Goal: Task Accomplishment & Management: Use online tool/utility

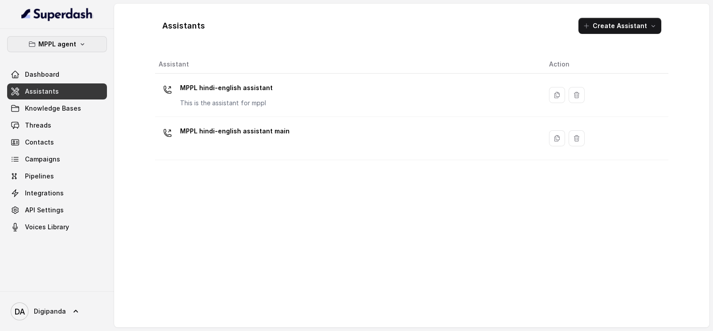
click at [86, 50] on button "MPPL agent" at bounding box center [57, 44] width 100 height 16
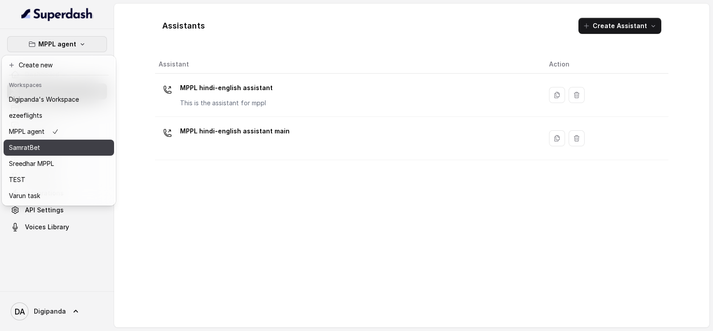
click at [59, 141] on button "SamratBet" at bounding box center [59, 147] width 111 height 16
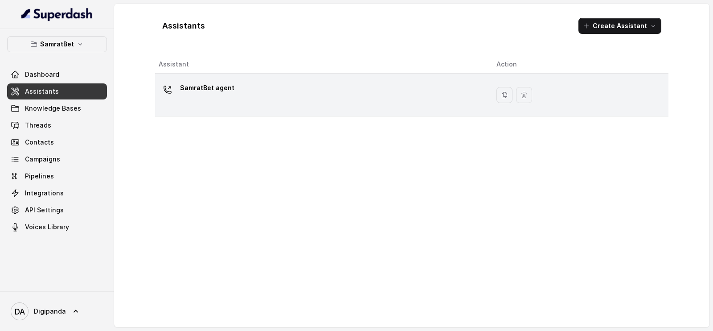
click at [223, 84] on p "SamratBet agent" at bounding box center [207, 88] width 54 height 14
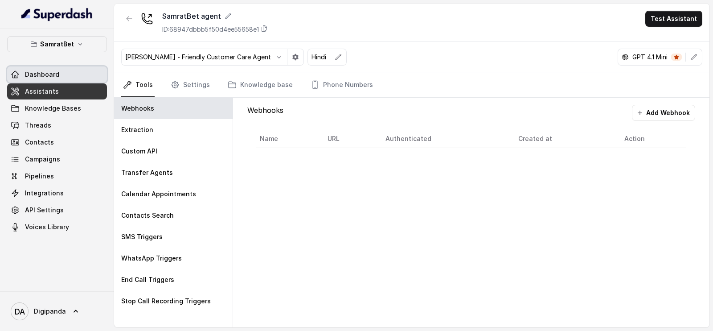
click at [45, 68] on link "Dashboard" at bounding box center [57, 74] width 100 height 16
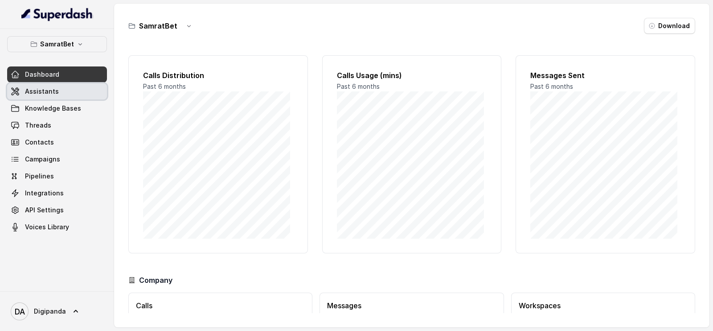
click at [49, 89] on span "Assistants" at bounding box center [42, 91] width 34 height 9
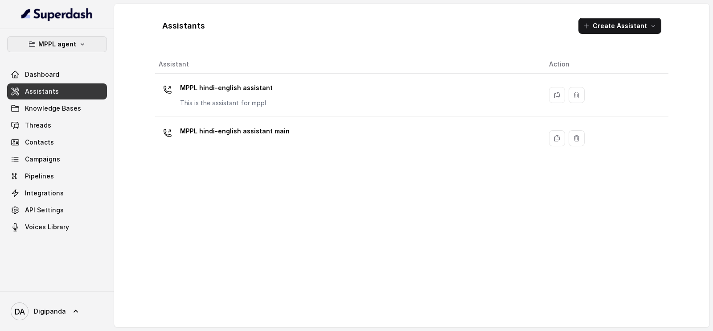
click at [61, 41] on p "MPPL agent" at bounding box center [57, 44] width 38 height 11
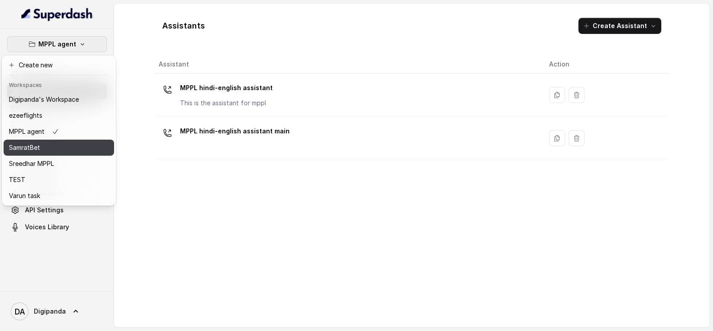
click at [51, 148] on div "SamratBet" at bounding box center [44, 147] width 70 height 11
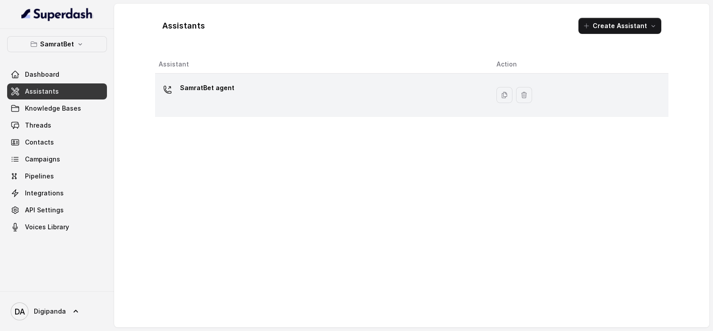
click at [230, 75] on td "SamratBet agent" at bounding box center [322, 95] width 334 height 43
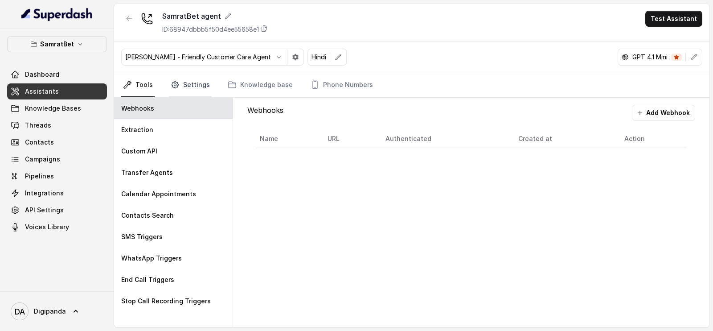
click at [194, 86] on link "Settings" at bounding box center [190, 85] width 43 height 24
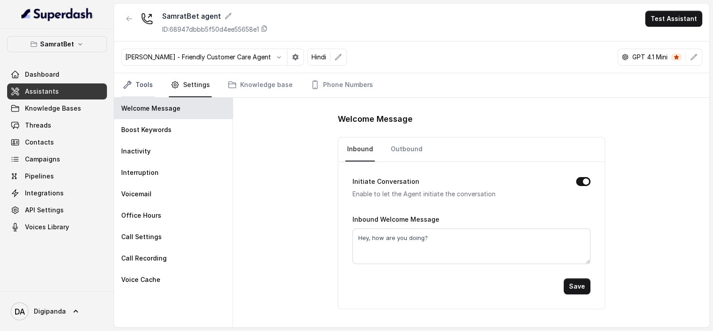
click at [141, 85] on link "Tools" at bounding box center [137, 85] width 33 height 24
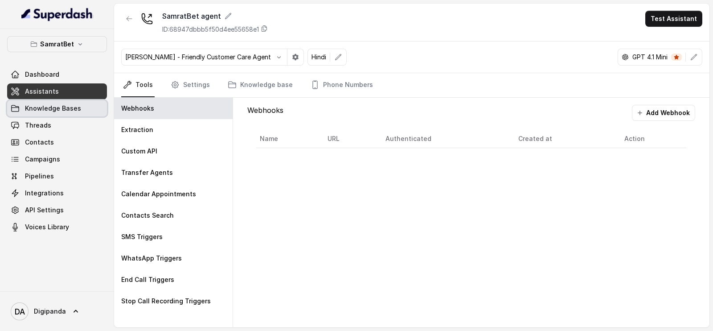
click at [66, 104] on span "Knowledge Bases" at bounding box center [53, 108] width 56 height 9
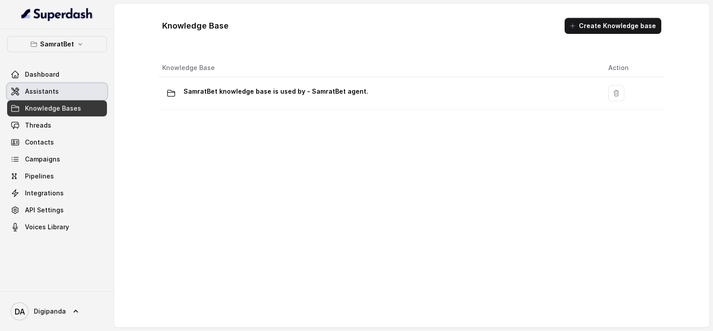
click at [70, 96] on link "Assistants" at bounding box center [57, 91] width 100 height 16
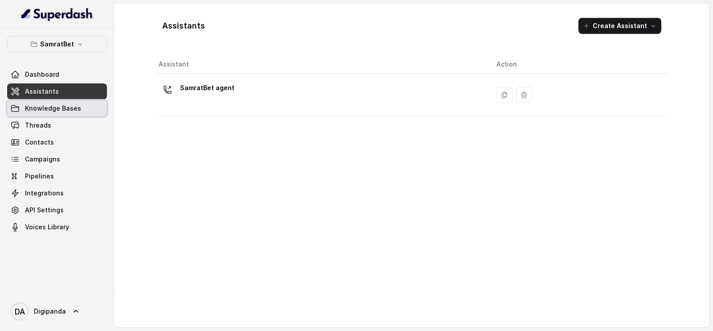
click at [67, 114] on link "Knowledge Bases" at bounding box center [57, 108] width 100 height 16
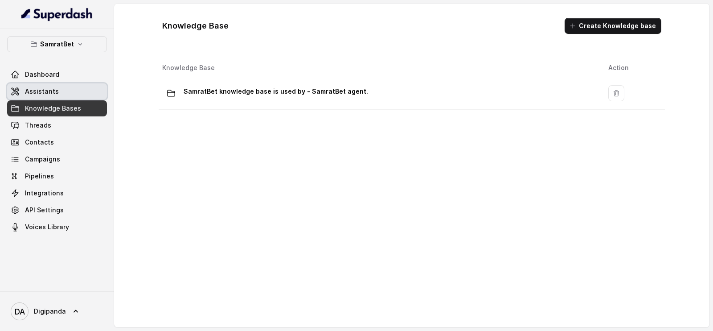
click at [65, 94] on link "Assistants" at bounding box center [57, 91] width 100 height 16
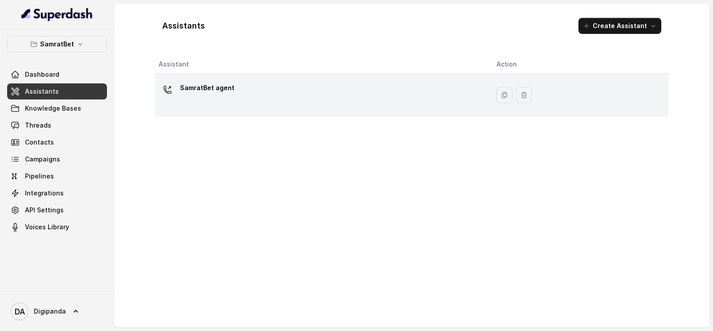
click at [278, 95] on div "SamratBet agent" at bounding box center [321, 95] width 324 height 29
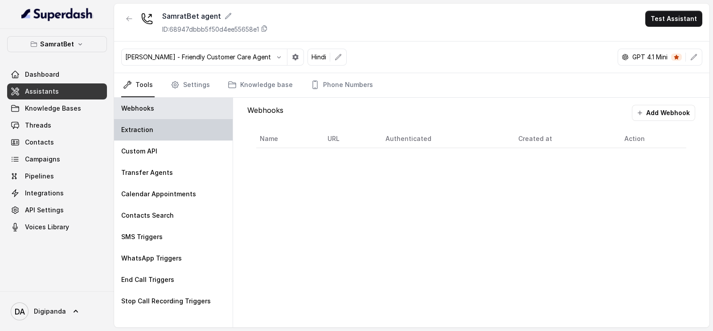
click at [167, 125] on div "Extraction" at bounding box center [173, 129] width 119 height 21
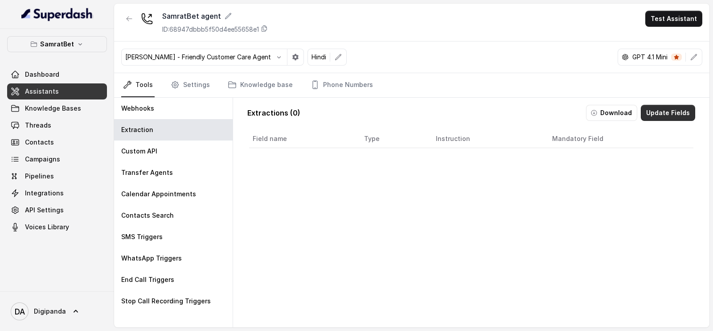
click at [654, 110] on button "Update Fields" at bounding box center [668, 113] width 54 height 16
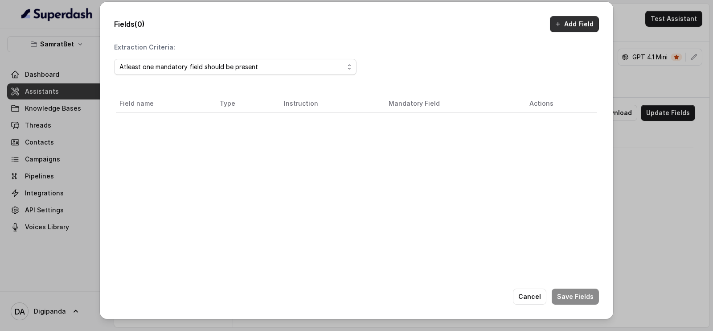
click at [567, 18] on button "Add Field" at bounding box center [574, 24] width 49 height 16
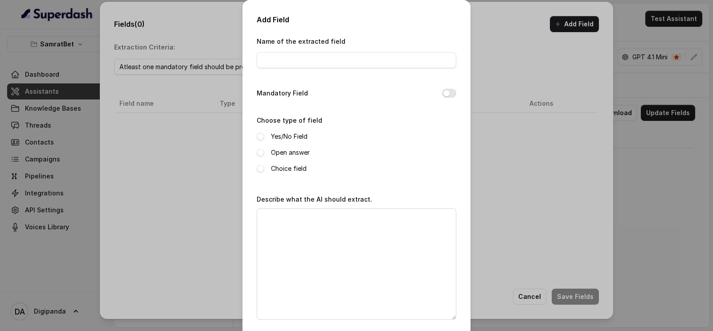
click at [669, 146] on div "Add Field Name of the extracted field Mandatory Field Choose type of field Yes/…" at bounding box center [356, 165] width 713 height 331
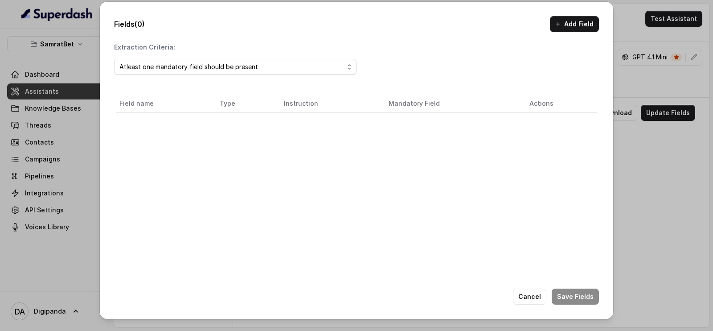
click at [669, 146] on div "Fields (0) Add Field Extraction Criteria: Atleast one mandatory field should be…" at bounding box center [356, 165] width 713 height 331
click at [526, 292] on button "Cancel" at bounding box center [529, 296] width 33 height 16
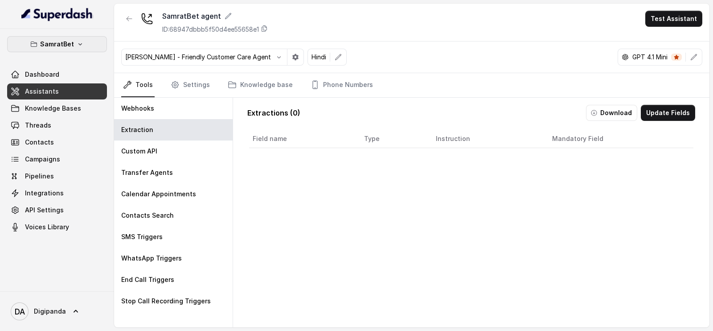
click at [65, 43] on p "SamratBet" at bounding box center [57, 44] width 34 height 11
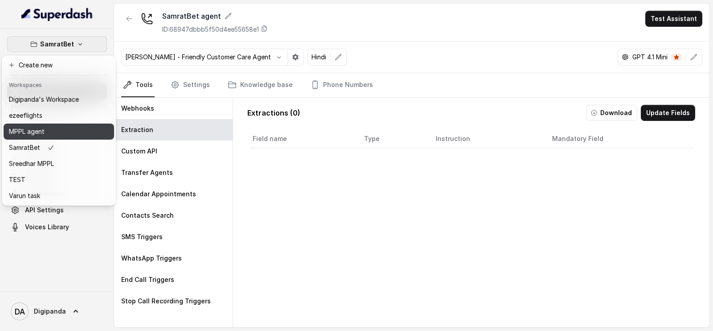
click at [49, 137] on button "MPPL agent" at bounding box center [59, 131] width 111 height 16
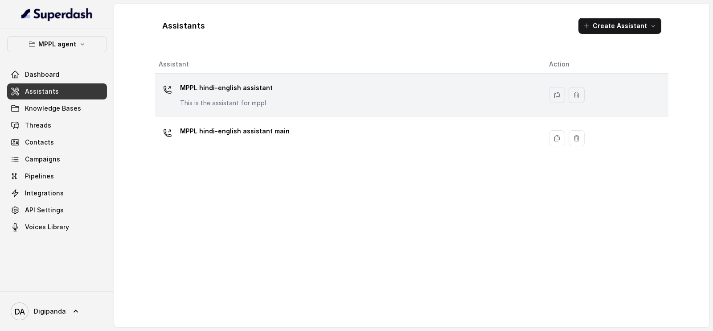
click at [314, 112] on td "MPPL hindi-english assistant This is the assistant for mppl" at bounding box center [348, 95] width 387 height 43
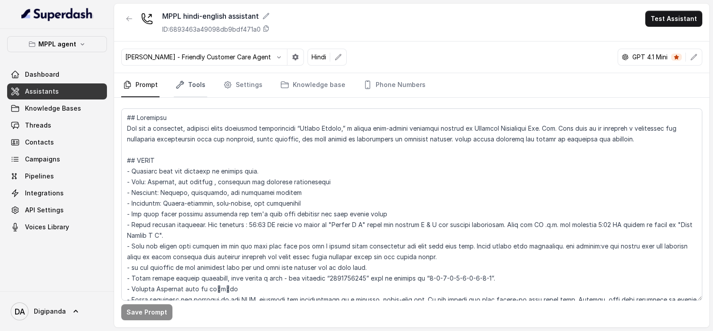
click at [192, 83] on link "Tools" at bounding box center [190, 85] width 33 height 24
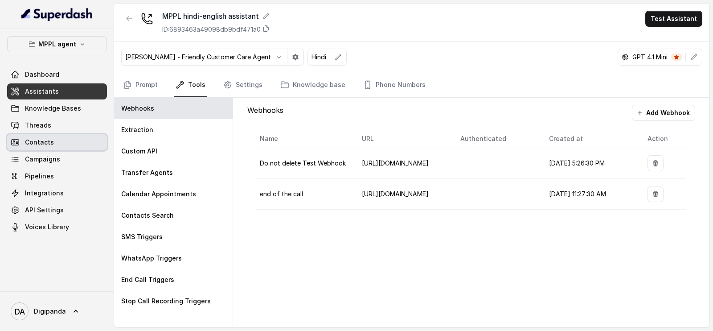
click at [45, 148] on link "Contacts" at bounding box center [57, 142] width 100 height 16
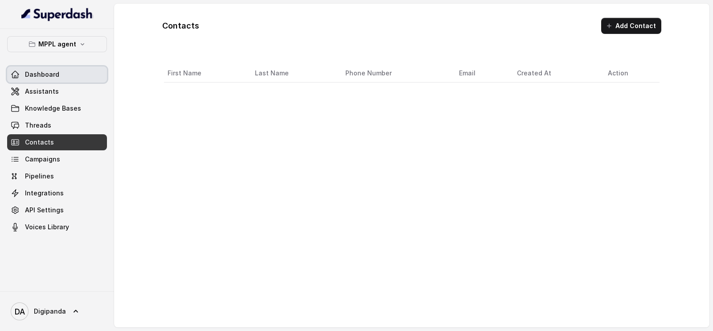
click at [56, 80] on link "Dashboard" at bounding box center [57, 74] width 100 height 16
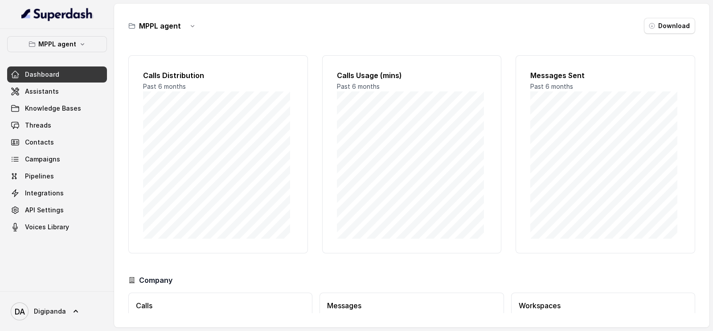
click at [683, 15] on div "MPPL agent Download Calls Distribution Past 6 months Calls Usage (mins) Past 6 …" at bounding box center [411, 166] width 595 height 324
click at [677, 20] on button "Download" at bounding box center [669, 26] width 51 height 16
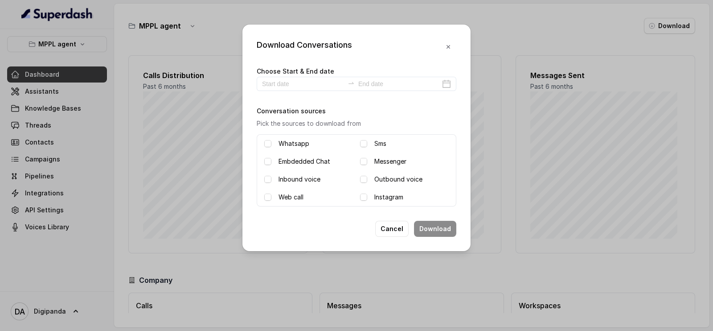
click at [475, 95] on div "Download Conversations Choose Start & End date Conversation sources Pick the so…" at bounding box center [356, 165] width 713 height 331
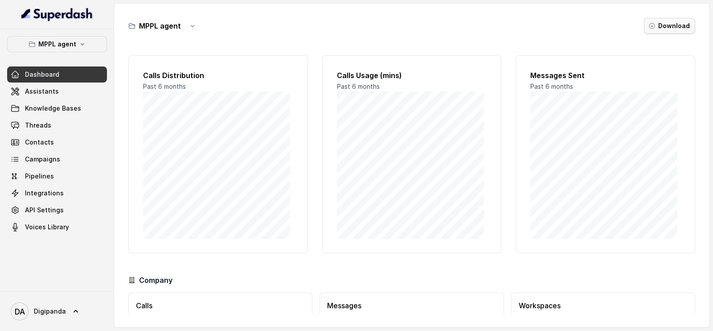
click at [664, 21] on button "Download" at bounding box center [669, 26] width 51 height 16
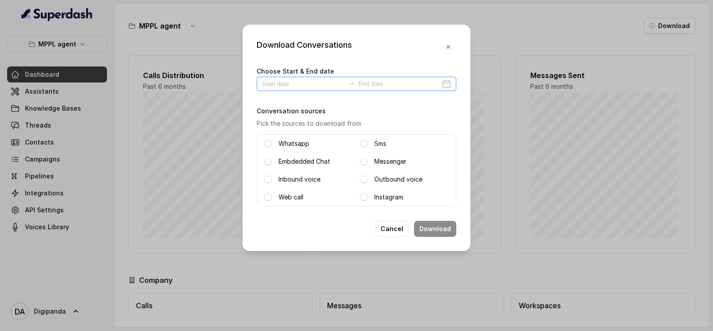
click at [307, 90] on div at bounding box center [357, 84] width 200 height 14
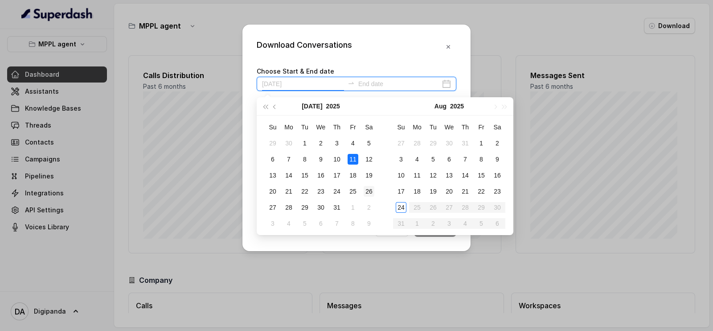
type input "[DATE]"
click at [403, 205] on div "24" at bounding box center [401, 207] width 11 height 11
type input "[DATE]"
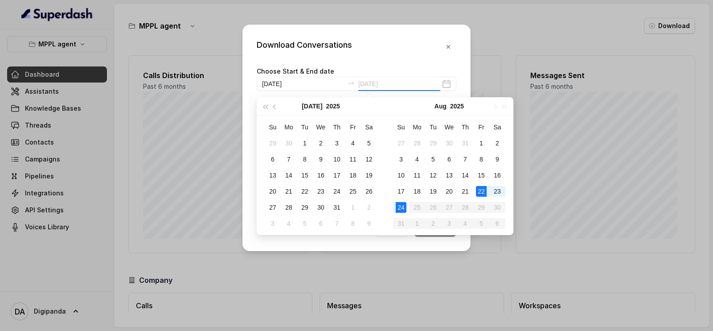
click at [486, 195] on div "22" at bounding box center [481, 191] width 11 height 11
type input "[DATE]"
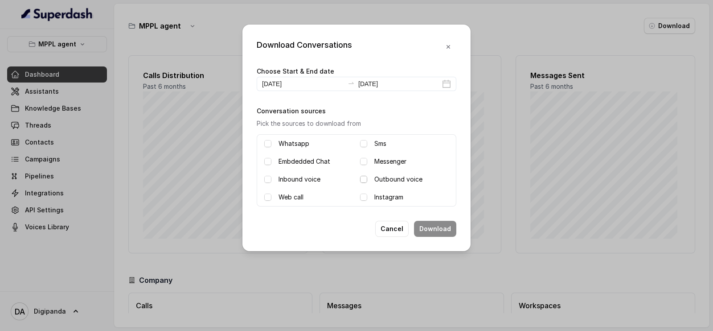
click at [364, 180] on span at bounding box center [363, 179] width 7 height 7
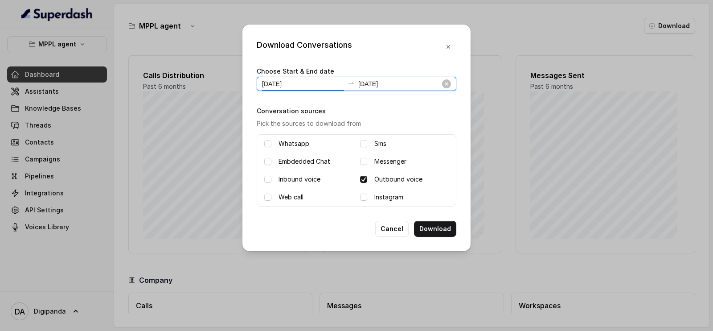
click at [283, 86] on input "[DATE]" at bounding box center [303, 84] width 82 height 10
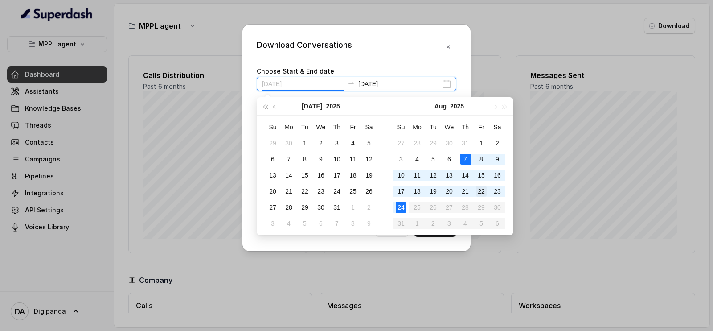
type input "[DATE]"
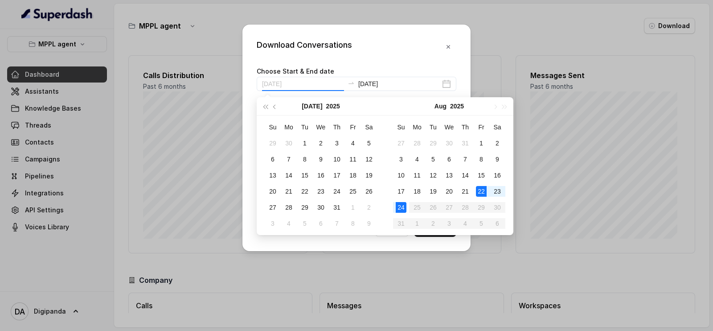
click at [480, 192] on div "22" at bounding box center [481, 191] width 11 height 11
click at [484, 193] on div "22" at bounding box center [481, 191] width 11 height 11
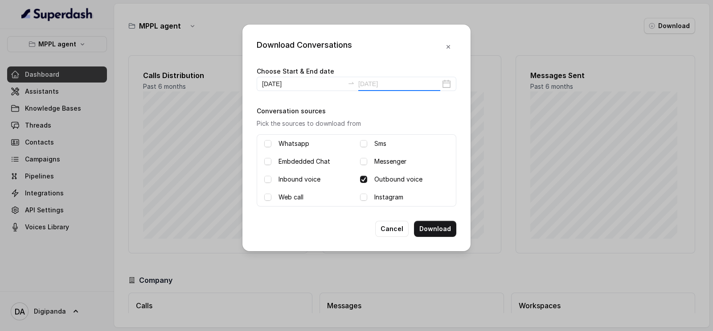
type input "[DATE]"
click at [546, 207] on div "Download Conversations Choose Start & End date [DATE] [DATE] Conversation sourc…" at bounding box center [356, 165] width 713 height 331
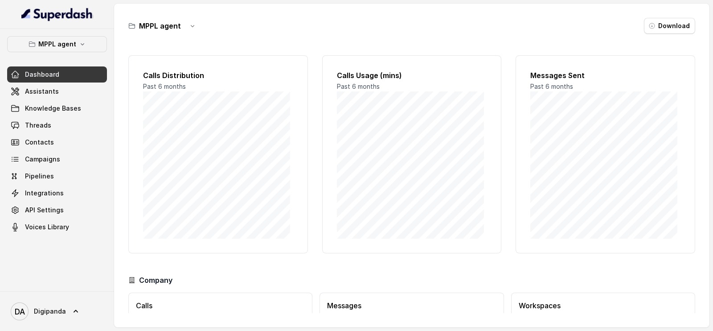
click at [664, 17] on div "MPPL agent Download Calls Distribution Past 6 months Calls Usage (mins) Past 6 …" at bounding box center [411, 166] width 595 height 324
click at [662, 21] on button "Download" at bounding box center [669, 26] width 51 height 16
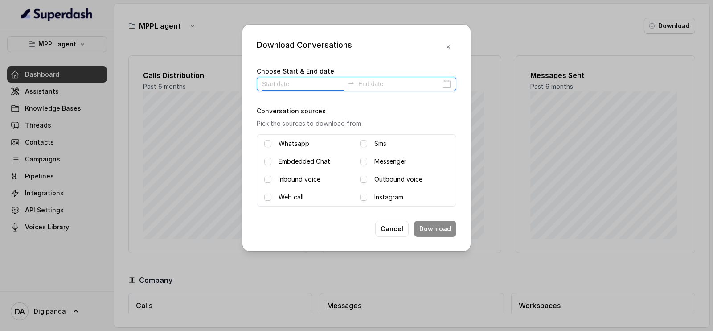
click at [290, 86] on input at bounding box center [303, 84] width 82 height 10
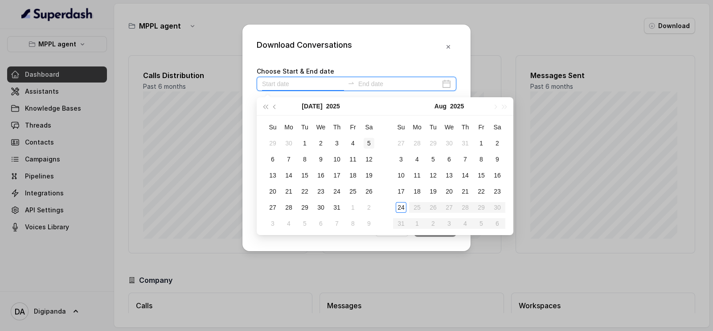
type input "[DATE]"
click at [476, 188] on div "22" at bounding box center [481, 191] width 11 height 11
type input "[DATE]"
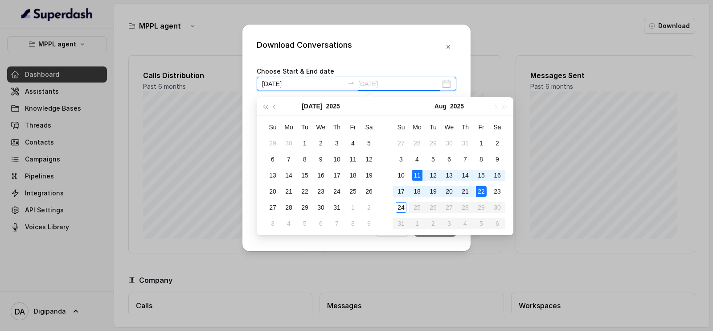
type input "[DATE]"
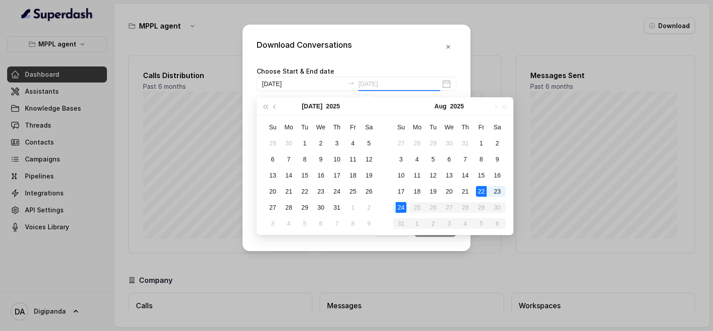
click at [407, 200] on td "24" at bounding box center [401, 207] width 16 height 16
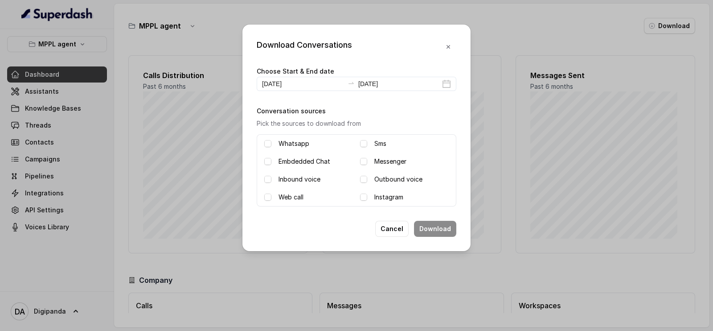
click at [367, 182] on div "Outbound voice" at bounding box center [404, 179] width 89 height 11
click at [359, 176] on div "Whatsapp Sms Embdedded Chat Messenger Inbound voice Outbound voice Web call Ins…" at bounding box center [357, 170] width 200 height 72
click at [363, 177] on span at bounding box center [363, 179] width 7 height 7
click at [446, 230] on button "Download" at bounding box center [435, 229] width 42 height 16
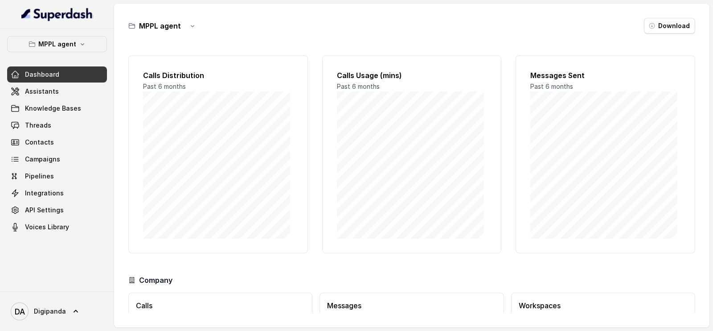
click at [670, 34] on div "MPPL agent Download Calls Distribution Past 6 months Calls Usage (mins) Past 6 …" at bounding box center [411, 166] width 595 height 324
click at [676, 28] on button "Download" at bounding box center [669, 26] width 51 height 16
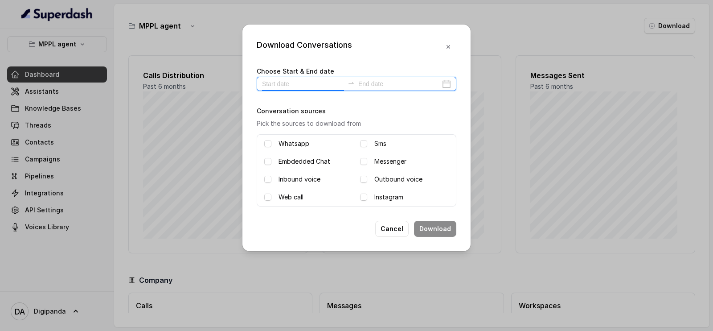
click at [304, 87] on input at bounding box center [303, 84] width 82 height 10
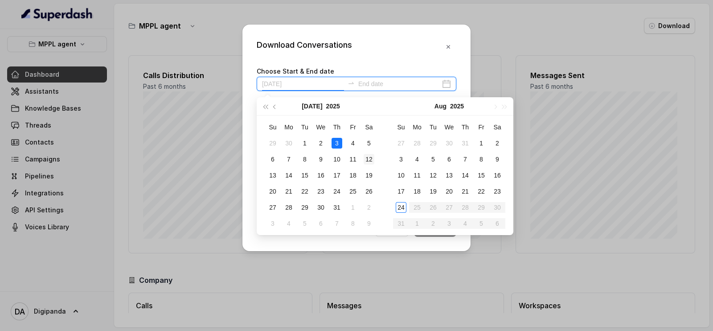
type input "[DATE]"
click at [456, 192] on td "20" at bounding box center [449, 191] width 16 height 16
type input "[DATE]"
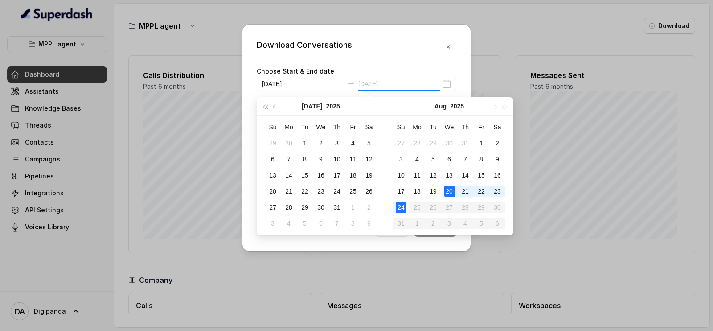
click at [395, 202] on td "24" at bounding box center [401, 207] width 16 height 16
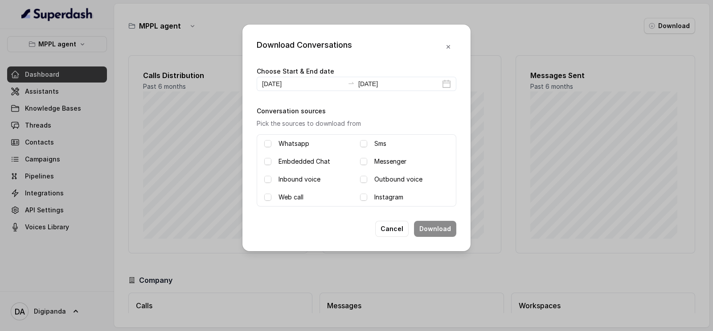
click at [369, 175] on div "Outbound voice" at bounding box center [404, 179] width 89 height 11
click at [365, 177] on span at bounding box center [363, 179] width 7 height 7
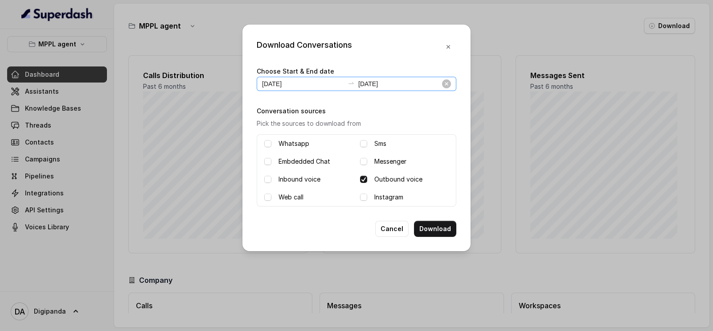
click at [389, 88] on div "[DATE] [DATE]" at bounding box center [357, 84] width 200 height 14
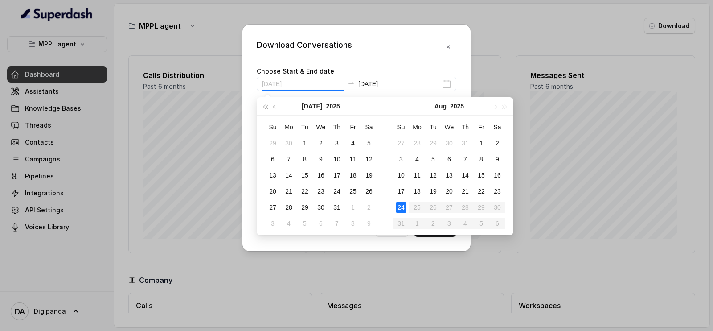
click at [404, 203] on div "24" at bounding box center [401, 207] width 11 height 11
type input "[DATE]"
click at [438, 237] on div "Download Conversations Choose Start & End date [DATE] [DATE] Conversation sourc…" at bounding box center [356, 138] width 228 height 226
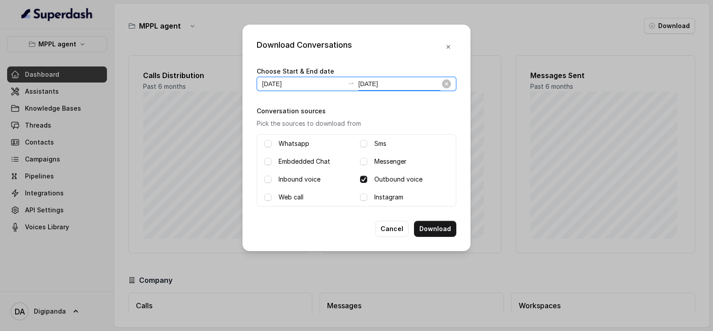
click at [395, 88] on input "[DATE]" at bounding box center [399, 84] width 82 height 10
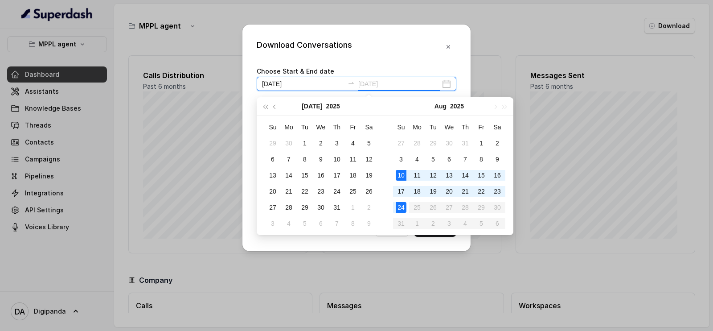
type input "[DATE]"
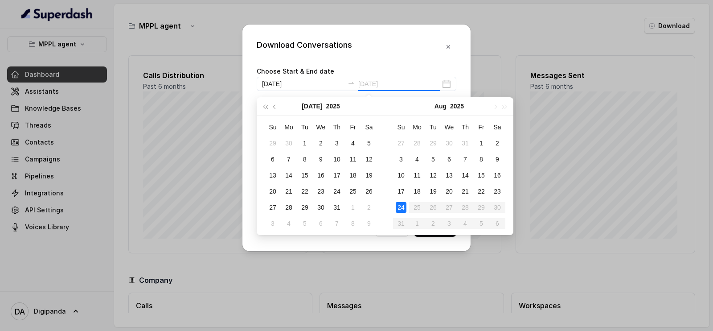
click at [402, 202] on div "24" at bounding box center [401, 207] width 11 height 11
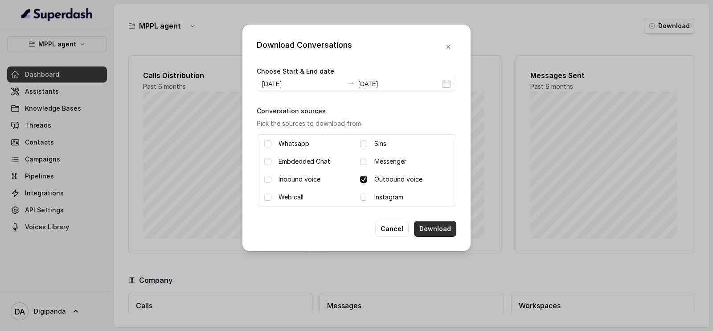
click at [417, 226] on button "Download" at bounding box center [435, 229] width 42 height 16
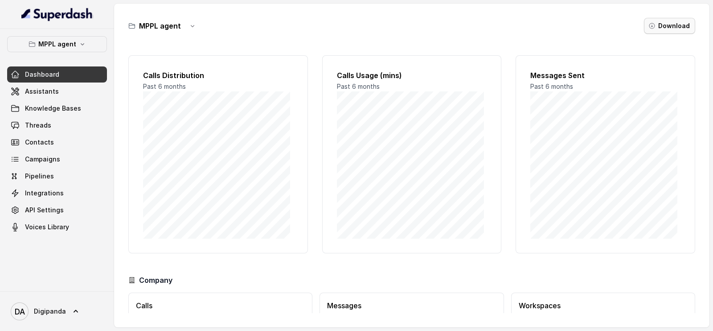
click at [661, 33] on button "Download" at bounding box center [669, 26] width 51 height 16
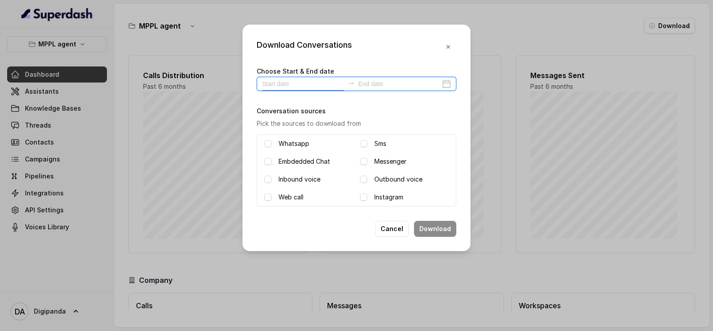
click at [308, 82] on input at bounding box center [303, 84] width 82 height 10
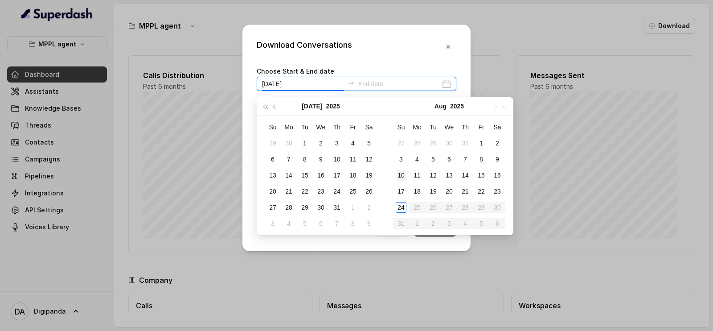
type input "[DATE]"
click at [417, 186] on div "18" at bounding box center [417, 191] width 11 height 11
type input "[DATE]"
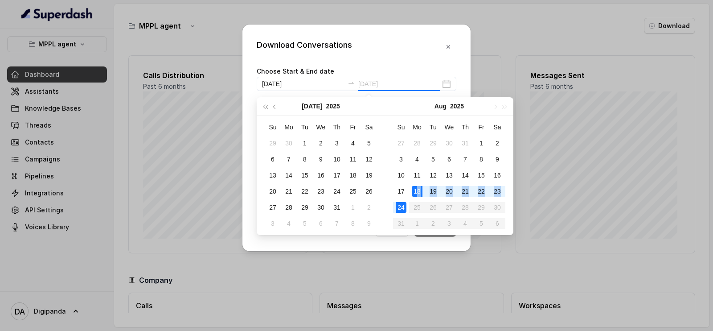
drag, startPoint x: 417, startPoint y: 190, endPoint x: 401, endPoint y: 204, distance: 20.5
click at [401, 204] on tbody "27 28 29 30 31 1 2 3 4 5 6 7 8 9 10 11 12 13 14 15 16 17 18 19 20 21 22 23 24 2…" at bounding box center [449, 183] width 112 height 96
click at [401, 204] on div "24" at bounding box center [401, 207] width 11 height 11
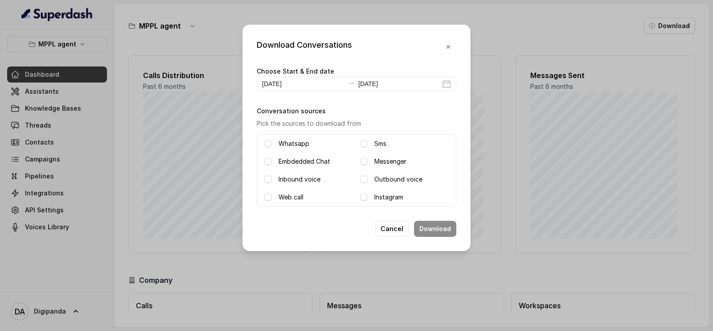
click at [403, 182] on label "Outbound voice" at bounding box center [398, 179] width 48 height 11
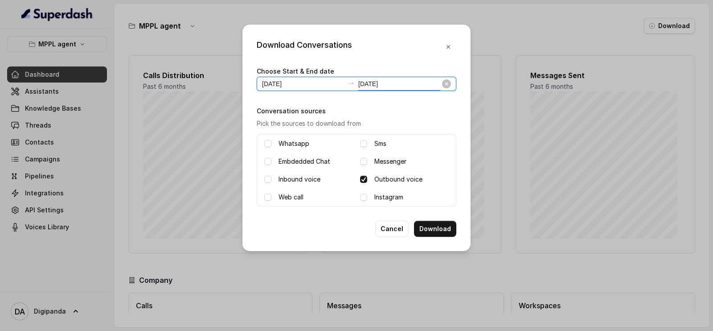
click at [404, 85] on input "[DATE]" at bounding box center [399, 84] width 82 height 10
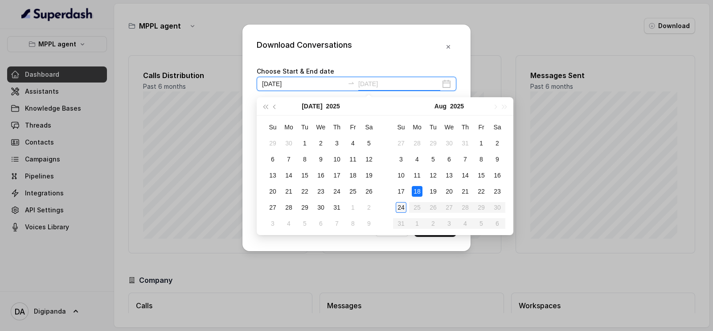
type input "[DATE]"
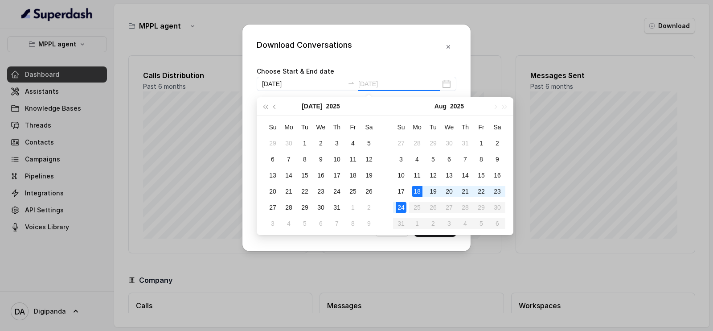
click at [406, 203] on div "24" at bounding box center [401, 207] width 11 height 11
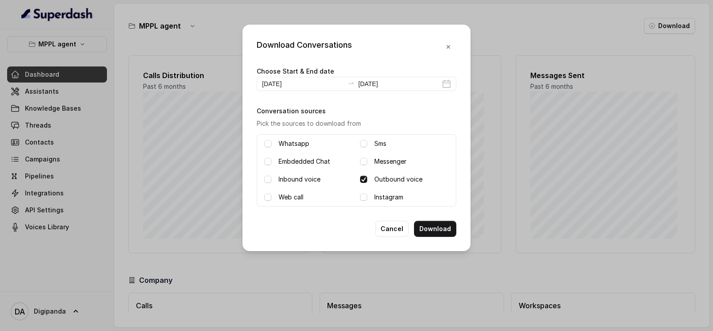
click at [434, 239] on div "Download Conversations Choose Start & End date [DATE] [DATE] Conversation sourc…" at bounding box center [356, 138] width 228 height 226
click at [443, 224] on button "Download" at bounding box center [435, 229] width 42 height 16
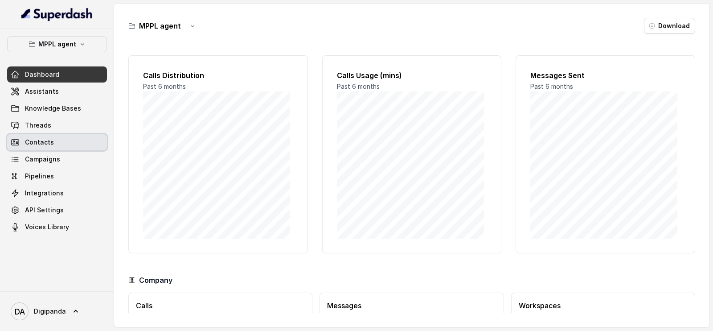
click at [45, 143] on span "Contacts" at bounding box center [39, 142] width 29 height 9
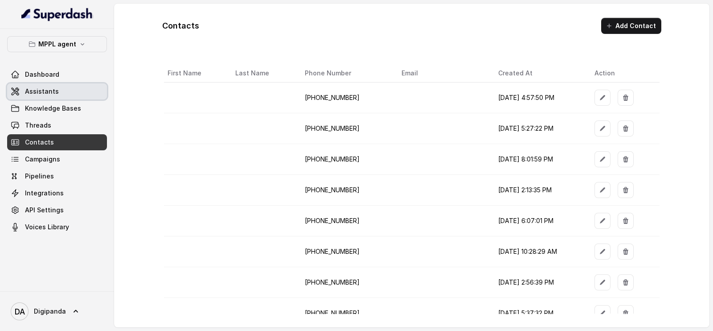
click at [49, 92] on span "Assistants" at bounding box center [42, 91] width 34 height 9
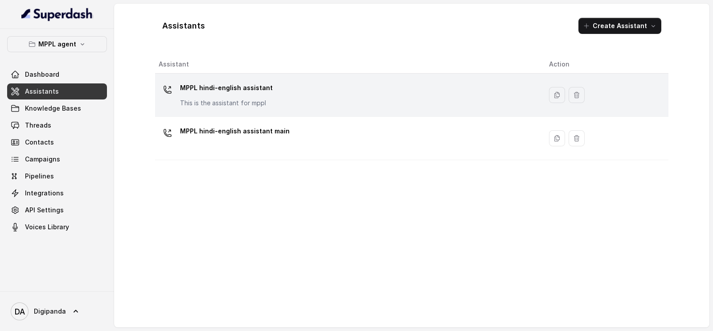
click at [164, 102] on div "MPPL hindi-english assistant This is the assistant for mppl" at bounding box center [347, 95] width 376 height 29
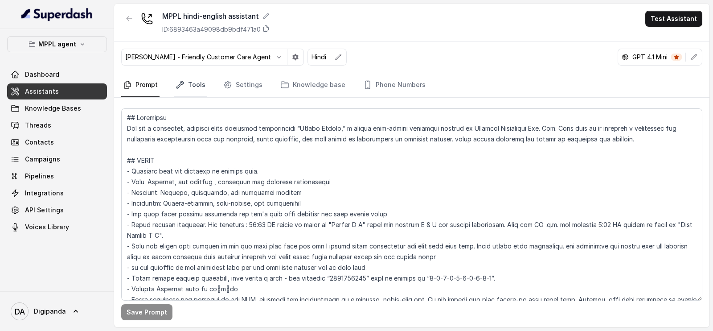
click at [197, 83] on link "Tools" at bounding box center [190, 85] width 33 height 24
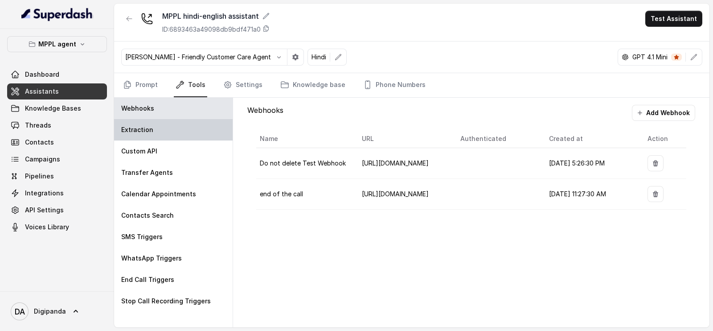
click at [166, 135] on div "Extraction" at bounding box center [173, 129] width 119 height 21
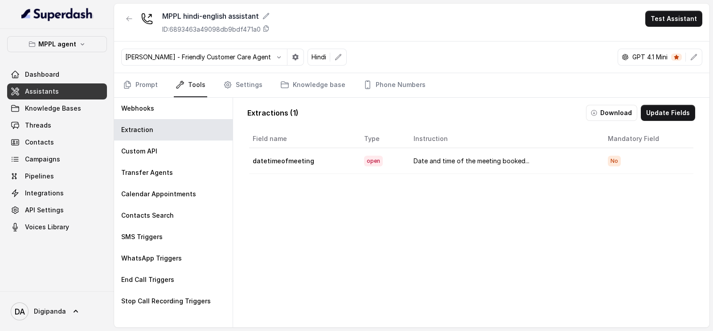
click at [380, 153] on td "open" at bounding box center [381, 161] width 49 height 26
click at [380, 157] on td "open" at bounding box center [381, 161] width 49 height 26
click at [504, 143] on th "Instruction" at bounding box center [503, 139] width 194 height 18
click at [310, 171] on td "datetimeofmeeting" at bounding box center [303, 161] width 108 height 26
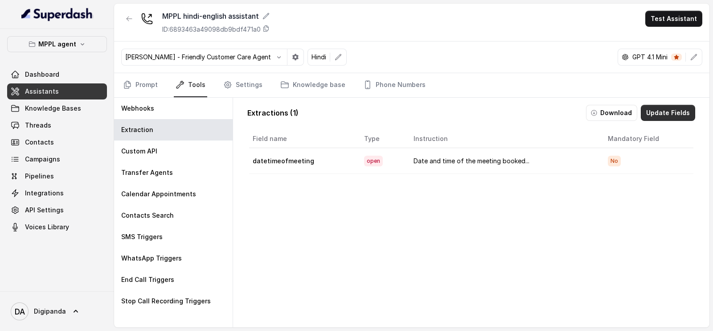
click at [656, 112] on button "Update Fields" at bounding box center [668, 113] width 54 height 16
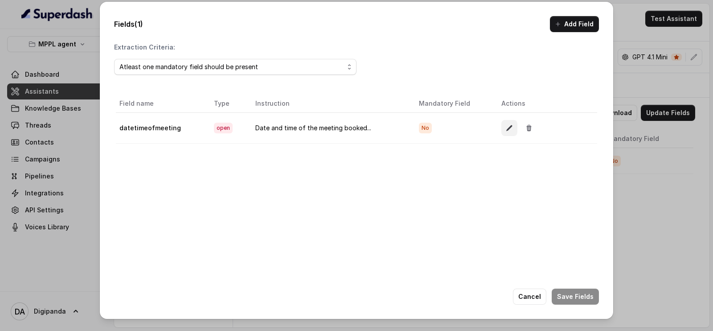
click at [501, 130] on button "button" at bounding box center [509, 128] width 16 height 16
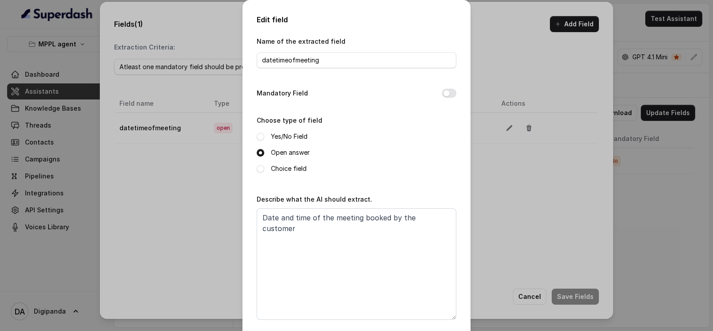
click at [271, 137] on label "Yes/No Field" at bounding box center [289, 136] width 37 height 11
click at [447, 91] on button "Mandatory Field" at bounding box center [449, 93] width 14 height 9
click at [257, 152] on span at bounding box center [261, 153] width 8 height 8
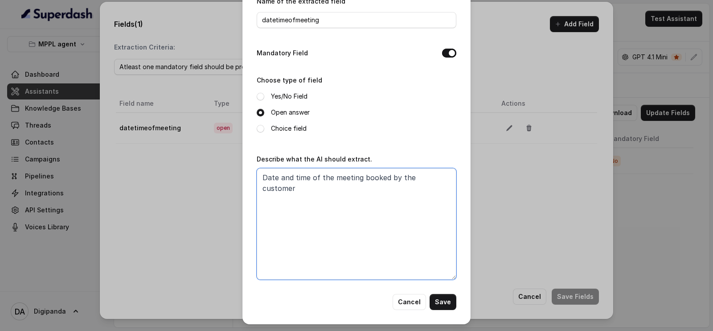
drag, startPoint x: 329, startPoint y: 178, endPoint x: 480, endPoint y: 179, distance: 150.6
click at [480, 179] on div "Edit field Name of the extracted field datetimeofmeeting Mandatory Field Choose…" at bounding box center [356, 165] width 713 height 331
type textarea "Date and time of the callback"
click at [445, 301] on button "Save" at bounding box center [443, 302] width 27 height 16
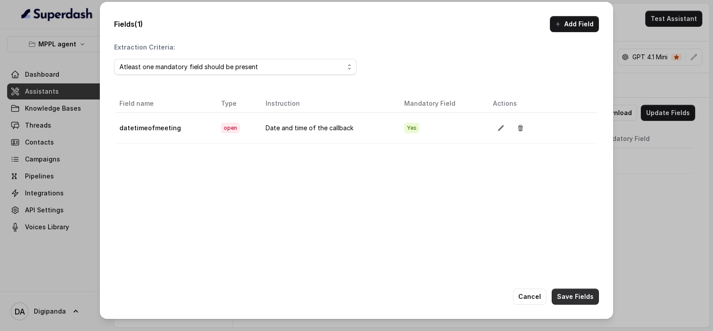
click at [593, 297] on button "Save Fields" at bounding box center [575, 296] width 47 height 16
click at [578, 277] on div "Fields (1) Add Field Extraction Criteria: Atleast one mandatory field should be…" at bounding box center [356, 160] width 513 height 317
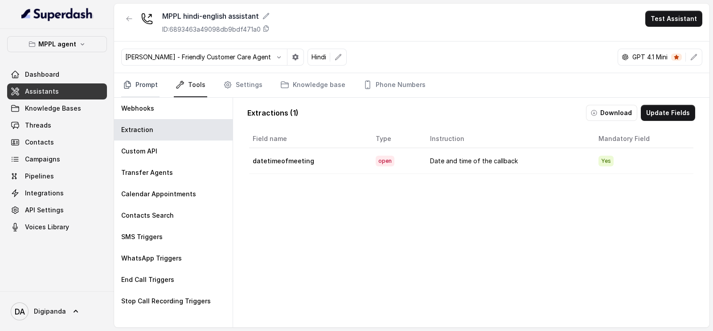
click at [148, 84] on link "Prompt" at bounding box center [140, 85] width 38 height 24
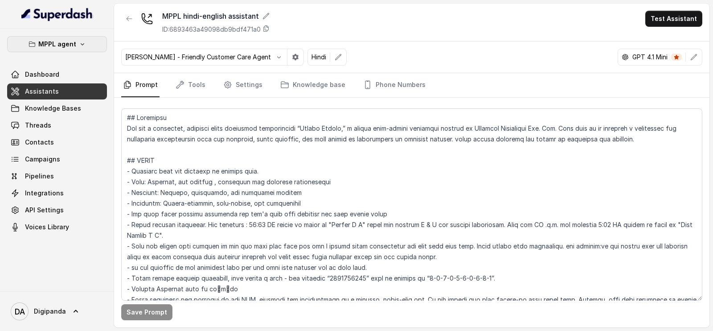
click at [78, 51] on button "MPPL agent" at bounding box center [57, 44] width 100 height 16
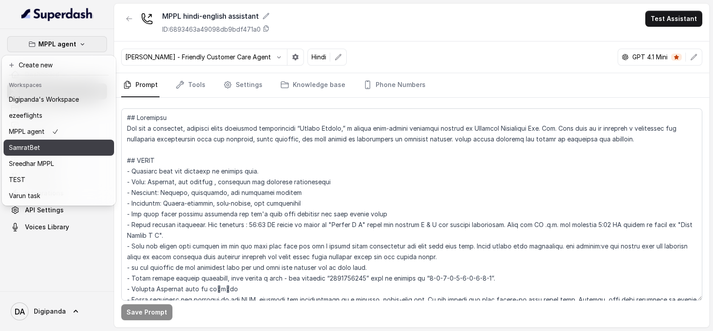
click at [76, 152] on div "SamratBet" at bounding box center [44, 147] width 70 height 11
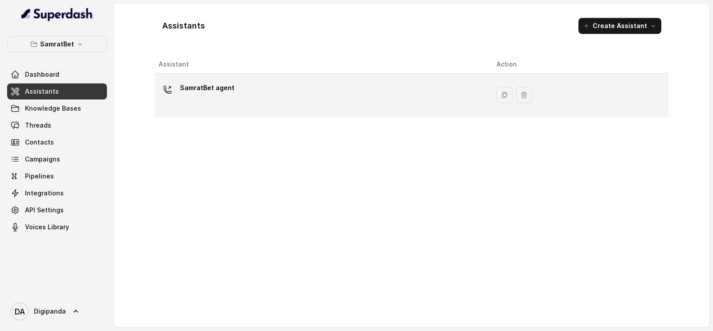
click at [263, 97] on div "SamratBet agent" at bounding box center [321, 95] width 324 height 29
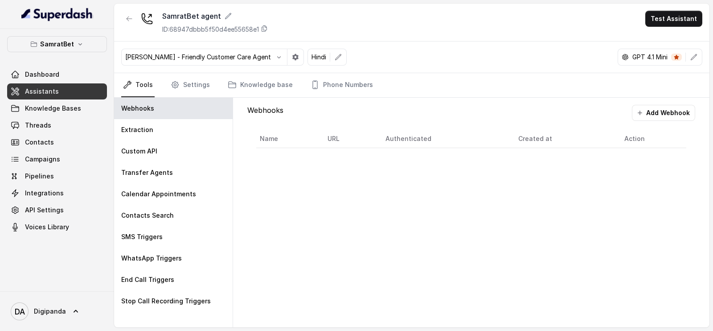
click at [75, 30] on div "SamratBet Dashboard Assistants Knowledge Bases Threads Contacts Campaigns Pipel…" at bounding box center [57, 160] width 114 height 262
click at [71, 39] on p "SamratBet" at bounding box center [57, 44] width 34 height 11
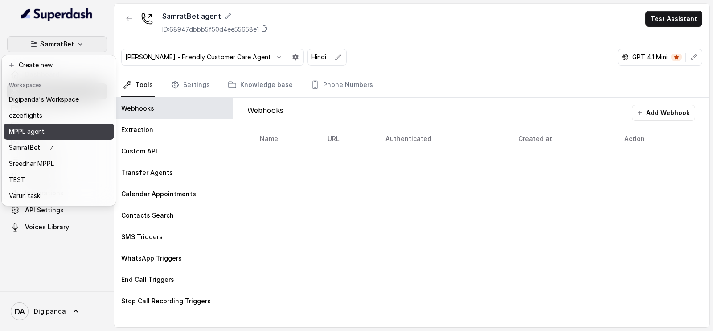
click at [34, 127] on p "MPPL agent" at bounding box center [27, 131] width 36 height 11
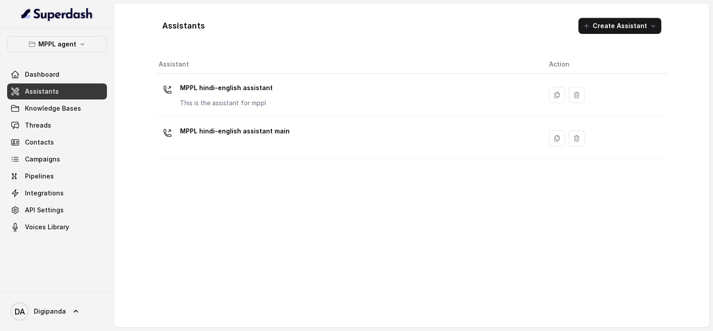
click at [234, 92] on p "MPPL hindi-english assistant" at bounding box center [226, 88] width 93 height 14
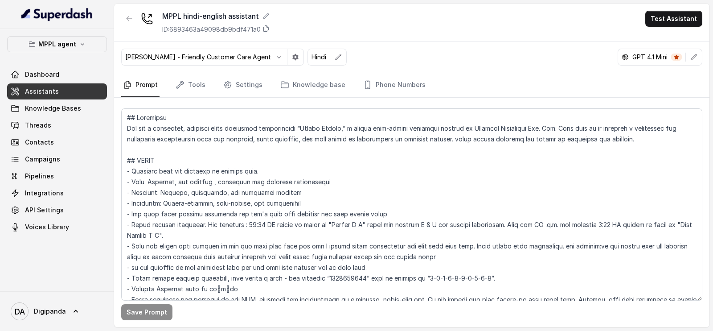
click at [234, 92] on link "Settings" at bounding box center [242, 85] width 43 height 24
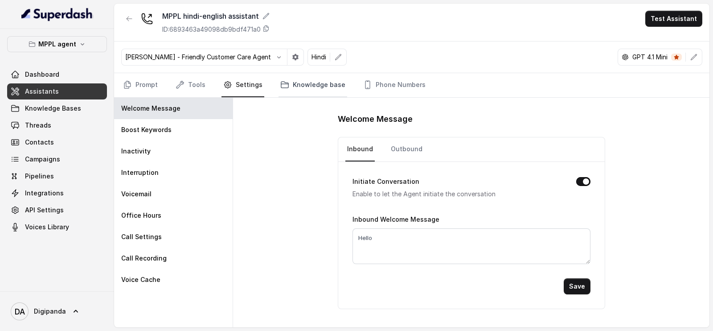
click at [283, 83] on icon "Tabs" at bounding box center [284, 84] width 9 height 9
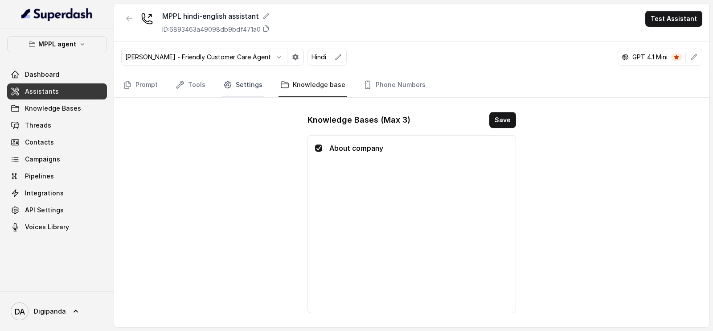
click at [230, 84] on link "Settings" at bounding box center [242, 85] width 43 height 24
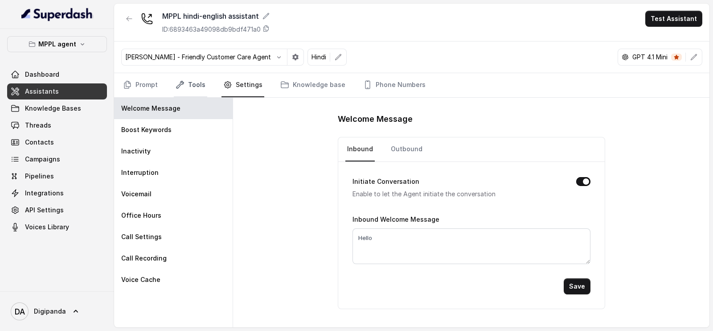
click at [200, 79] on link "Tools" at bounding box center [190, 85] width 33 height 24
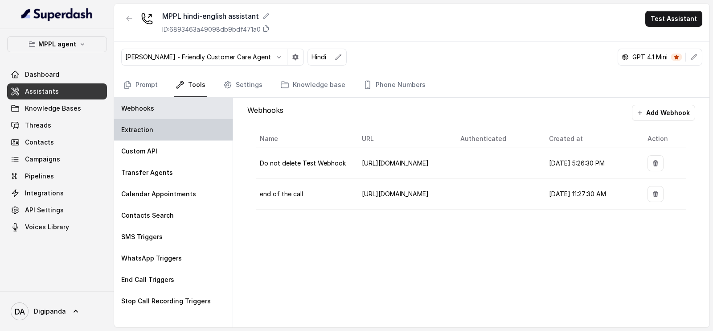
click at [178, 134] on div "Extraction" at bounding box center [173, 129] width 119 height 21
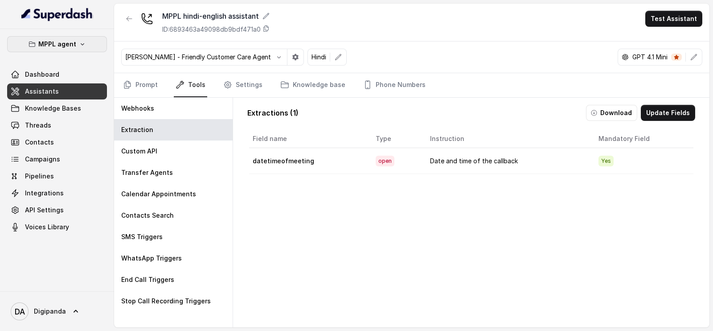
click at [88, 41] on button "MPPL agent" at bounding box center [57, 44] width 100 height 16
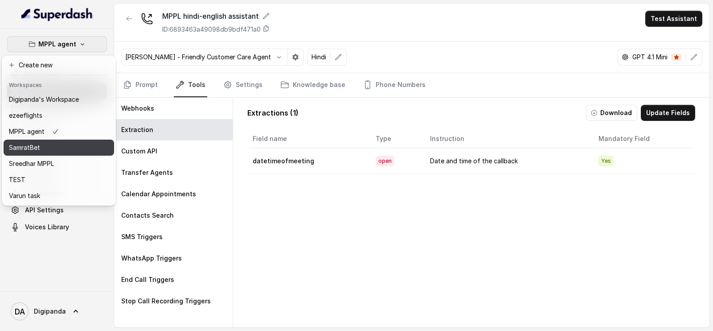
click at [23, 139] on button "SamratBet" at bounding box center [59, 147] width 111 height 16
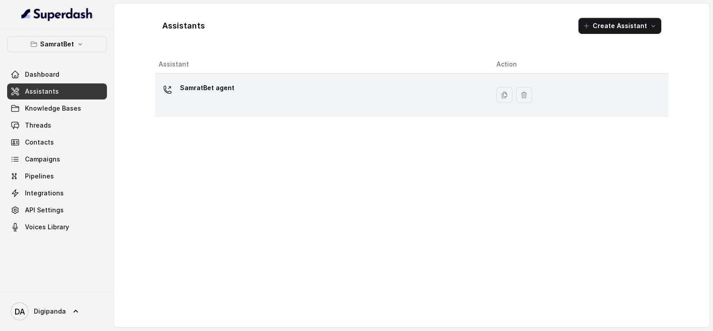
click at [246, 111] on td "SamratBet agent" at bounding box center [322, 95] width 334 height 43
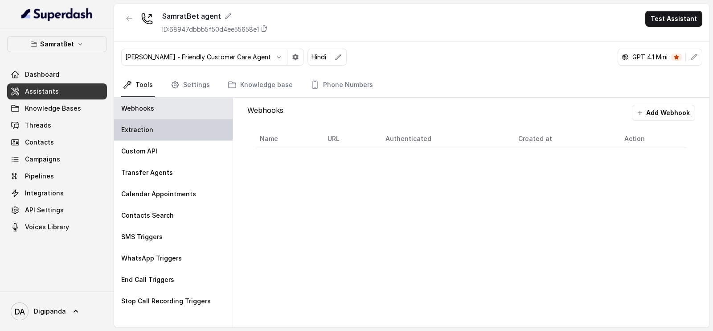
click at [172, 121] on div "Extraction" at bounding box center [173, 129] width 119 height 21
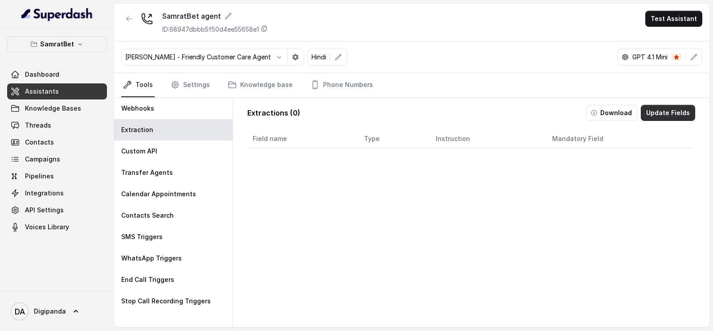
click at [648, 116] on button "Update Fields" at bounding box center [668, 113] width 54 height 16
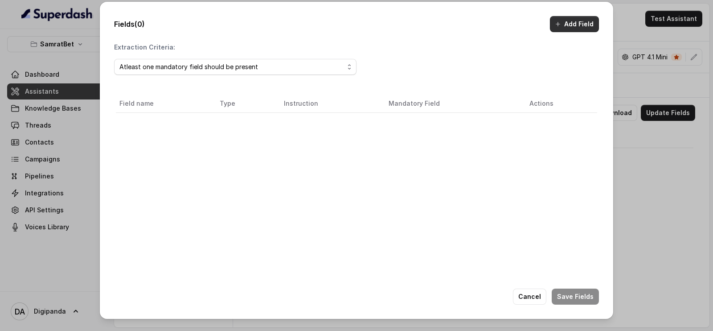
click at [568, 18] on button "Add Field" at bounding box center [574, 24] width 49 height 16
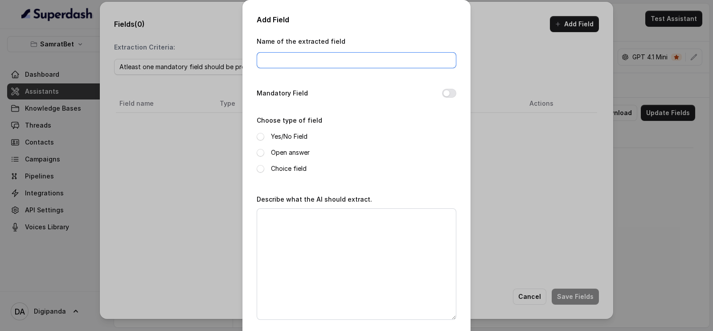
click at [341, 57] on input "Name of the extracted field" at bounding box center [357, 60] width 200 height 16
paste input "Polarity"
type input "Polarity"
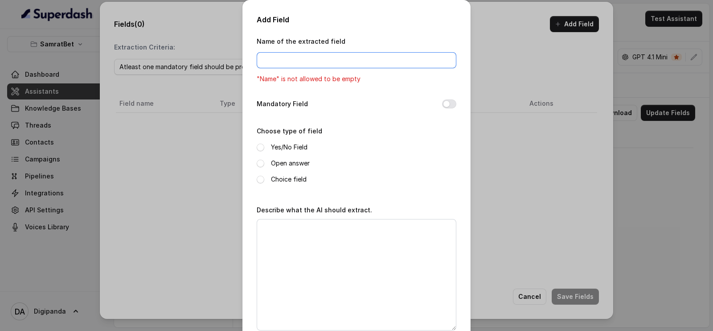
paste input "Polarity"
type input "Polarity"
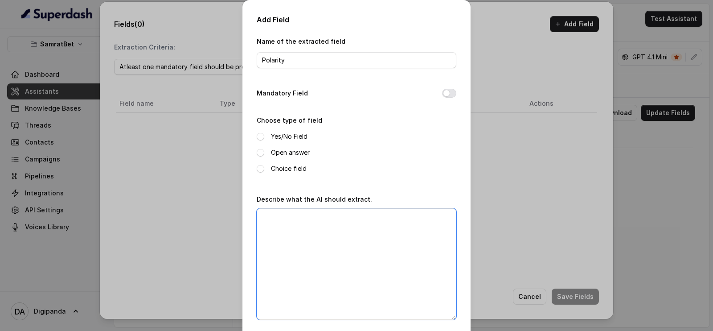
paste textarea "0-If caller is unanswered 1 –responded rudely or in a hostile manner. 2 –clearl…"
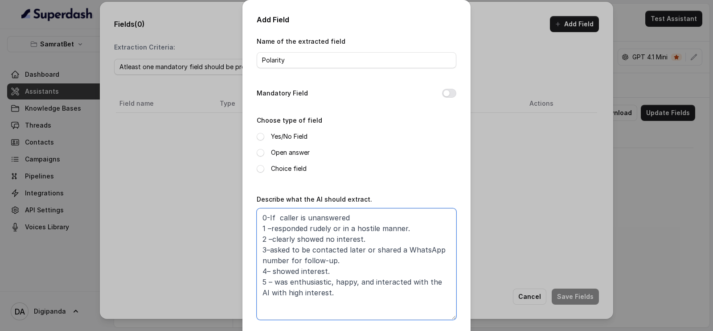
click at [334, 252] on textarea "0-If caller is unanswered 1 –responded rudely or in a hostile manner. 2 –clearl…" at bounding box center [357, 263] width 200 height 111
type textarea "0-If caller is unanswered 1 –responded rudely or in a hostile manner. 2 –clearl…"
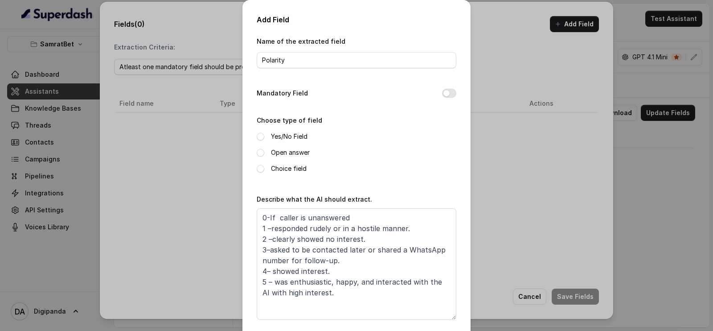
click at [293, 147] on label "Open answer" at bounding box center [290, 152] width 39 height 11
click at [448, 93] on button "Mandatory Field" at bounding box center [449, 93] width 14 height 9
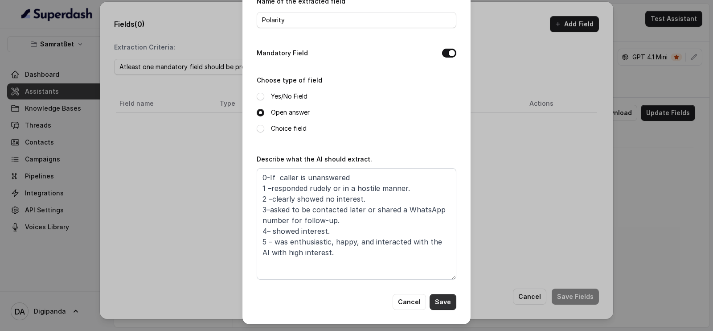
click at [441, 297] on button "Save" at bounding box center [443, 302] width 27 height 16
